Goal: Navigation & Orientation: Find specific page/section

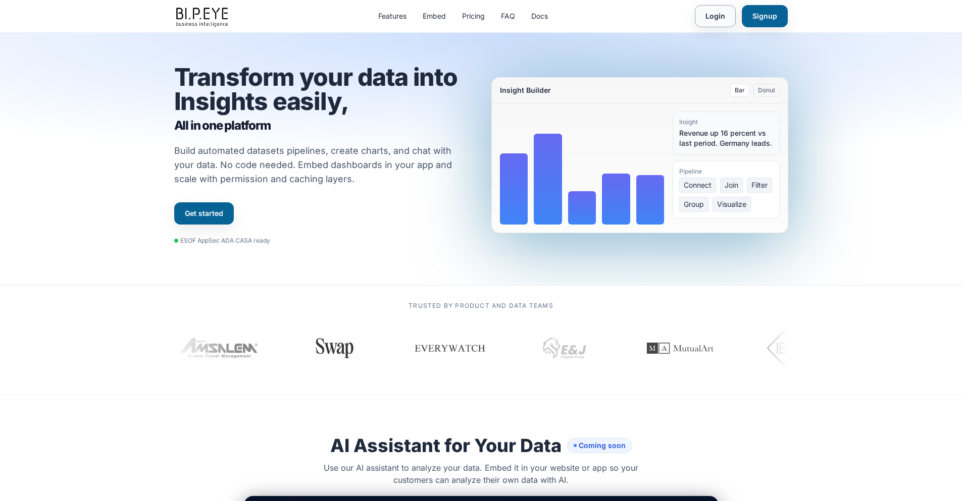
click at [710, 14] on link "Login" at bounding box center [715, 16] width 41 height 22
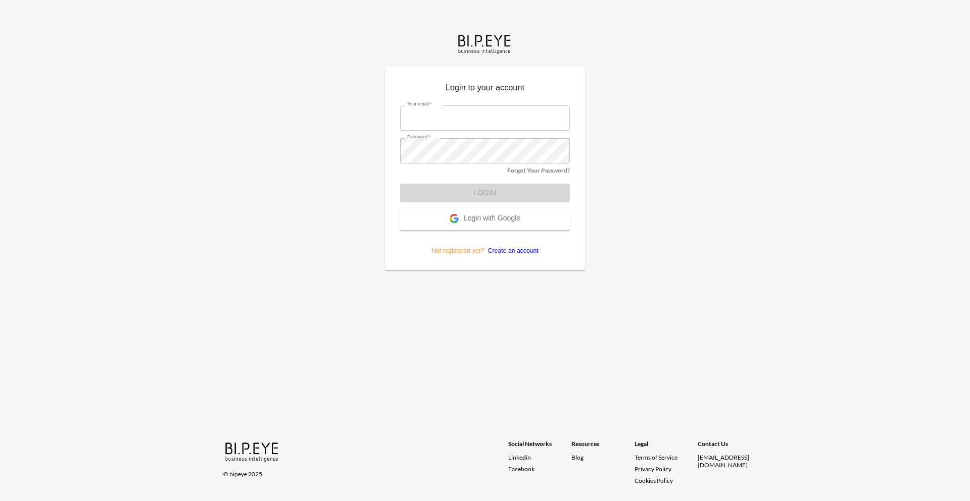
type input "amir@ibi.co.il"
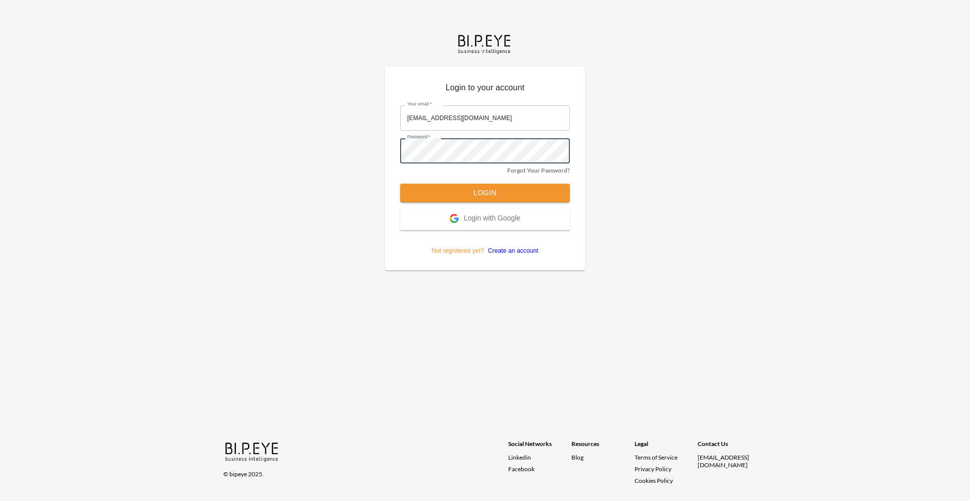
click at [186, 136] on div "Login to your account Your email   * amir@ibi.co.il Your email   * Password   *…" at bounding box center [485, 250] width 970 height 501
click at [503, 191] on button "Login" at bounding box center [485, 193] width 170 height 19
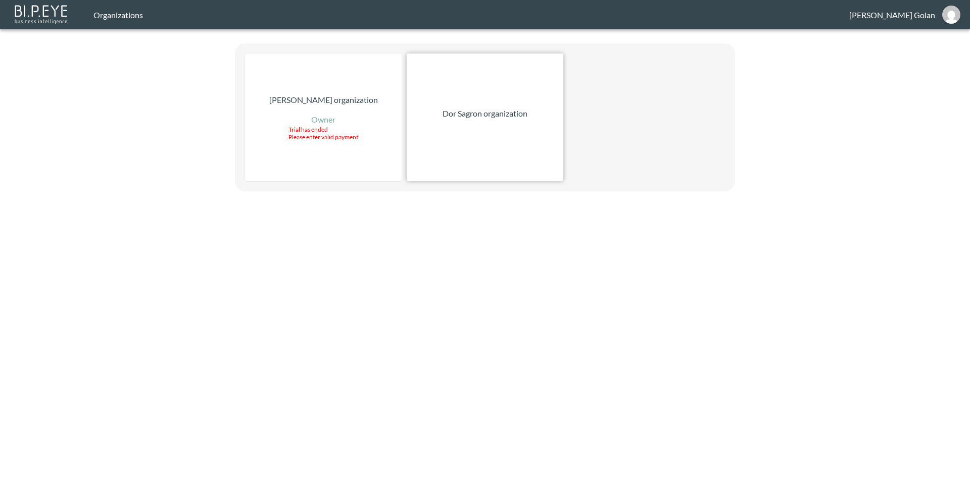
click at [499, 142] on div "Dor Sagron organization" at bounding box center [485, 118] width 157 height 128
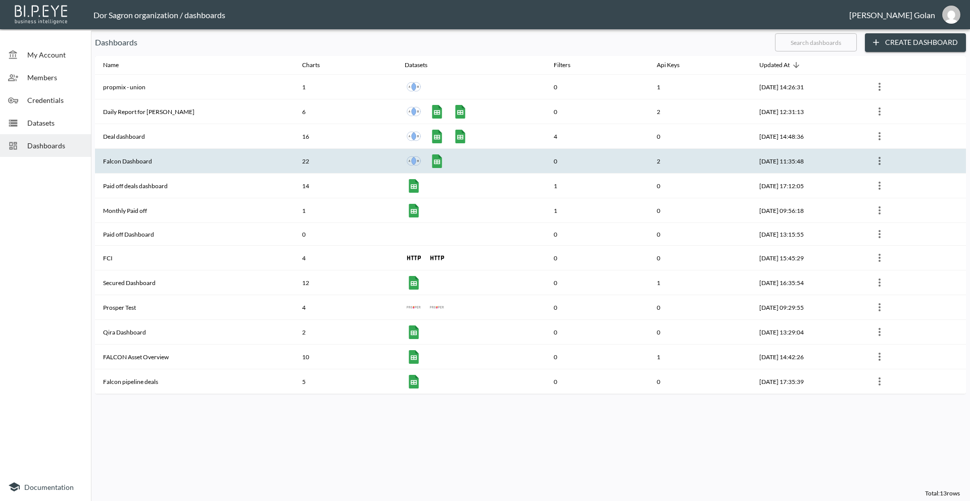
click at [131, 157] on th "Falcon Dashboard" at bounding box center [194, 161] width 199 height 25
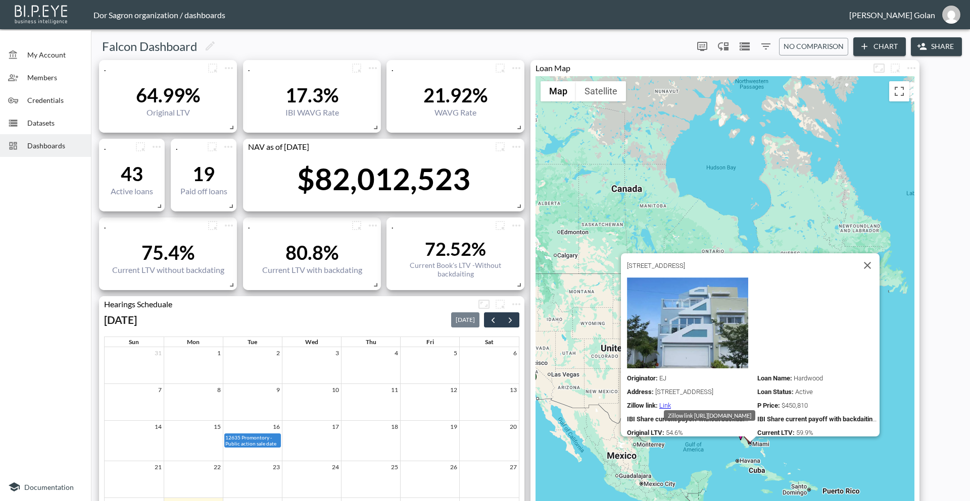
click at [697, 460] on div "To activate drag with keyboard, press Alt + Enter. Once in keyboard drag state,…" at bounding box center [724, 336] width 379 height 521
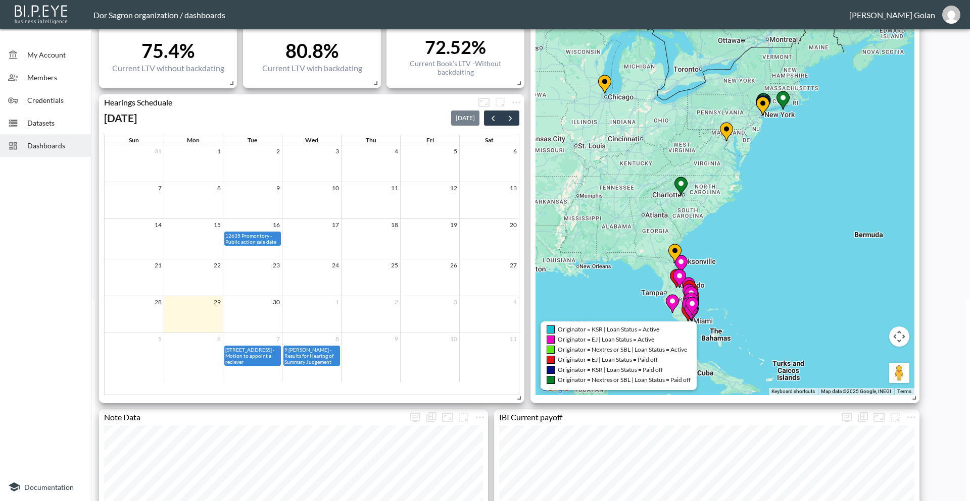
scroll to position [101, 0]
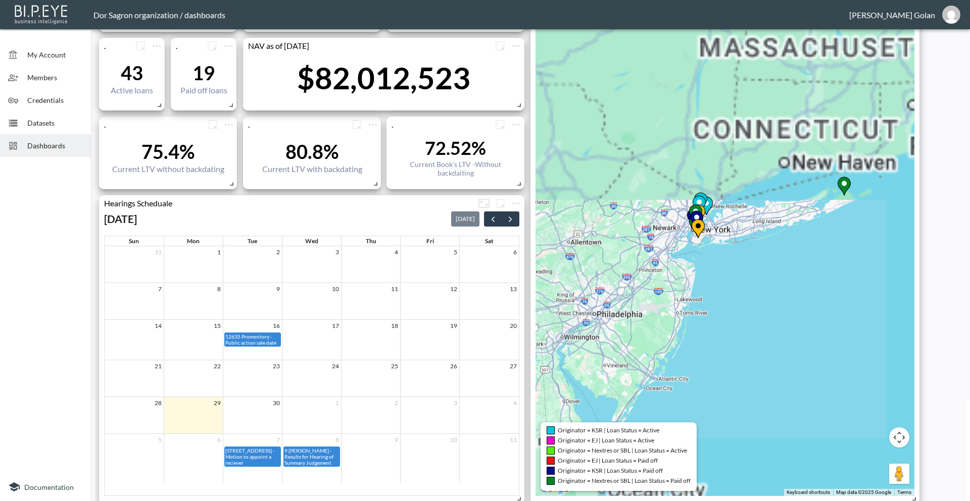
drag, startPoint x: 797, startPoint y: 200, endPoint x: 743, endPoint y: 386, distance: 193.7
click at [743, 386] on div "To activate drag with keyboard, press Alt + Enter. Once in keyboard drag state,…" at bounding box center [724, 235] width 379 height 521
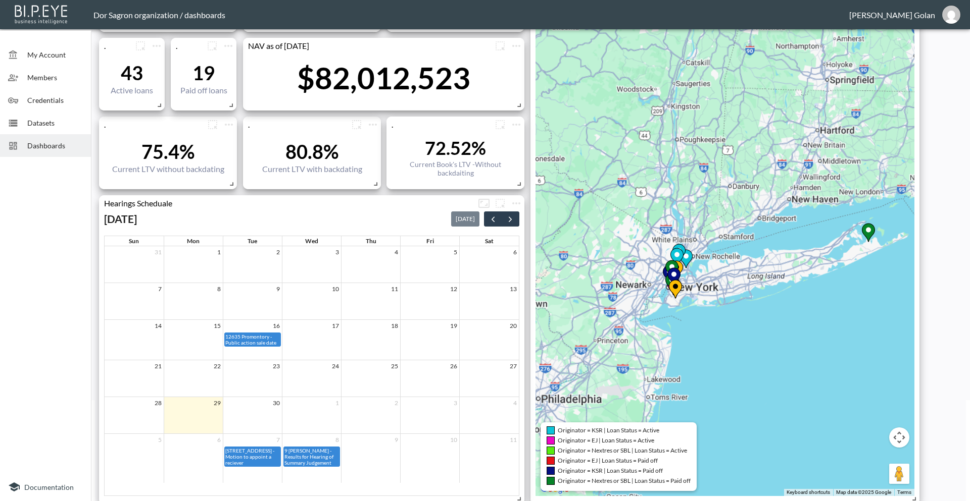
drag, startPoint x: 693, startPoint y: 306, endPoint x: 795, endPoint y: 350, distance: 111.1
click at [793, 349] on div "To activate drag with keyboard, press Alt + Enter. Once in keyboard drag state,…" at bounding box center [724, 235] width 379 height 521
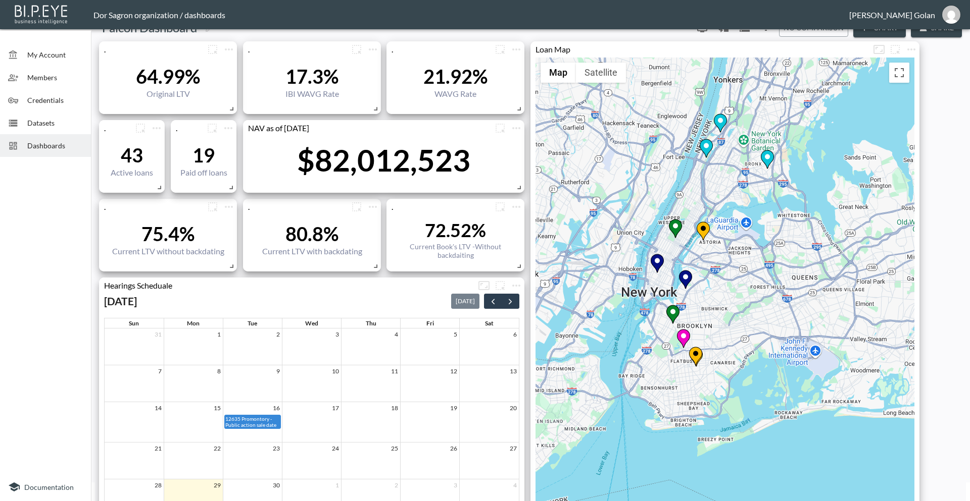
scroll to position [0, 0]
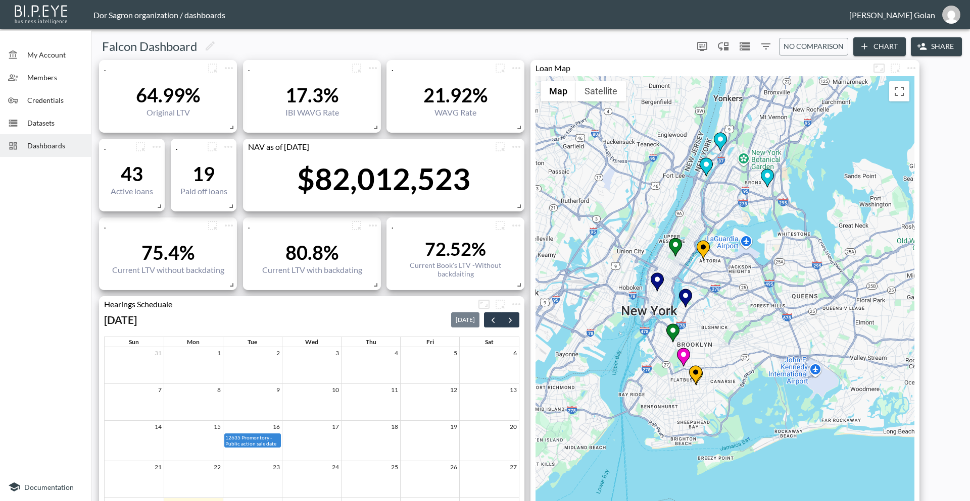
drag, startPoint x: 612, startPoint y: 214, endPoint x: 639, endPoint y: 246, distance: 42.0
click at [639, 246] on div "To activate drag with keyboard, press Alt + Enter. Once in keyboard drag state,…" at bounding box center [724, 336] width 379 height 521
